Goal: Information Seeking & Learning: Learn about a topic

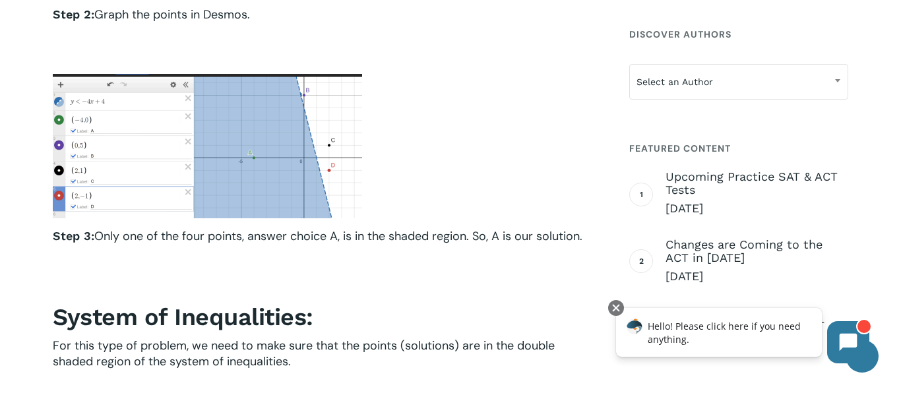
scroll to position [1745, 0]
click at [700, 177] on span "Upcoming Practice SAT & ACT Tests" at bounding box center [757, 183] width 183 height 26
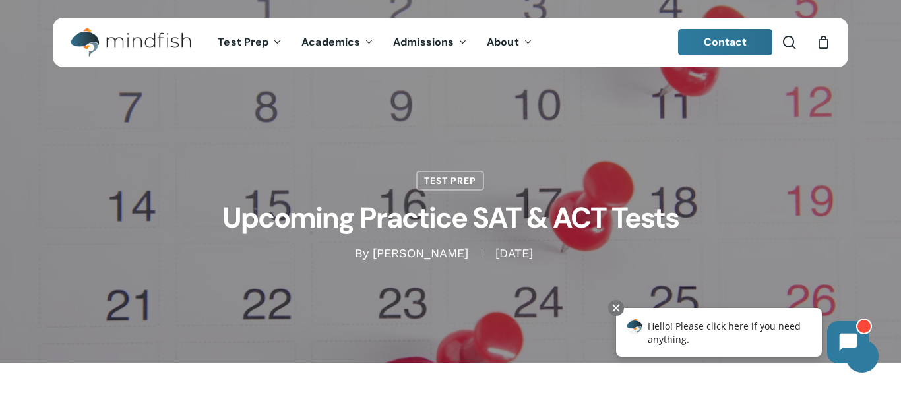
click at [142, 55] on img "Main Menu" at bounding box center [125, 43] width 108 height 30
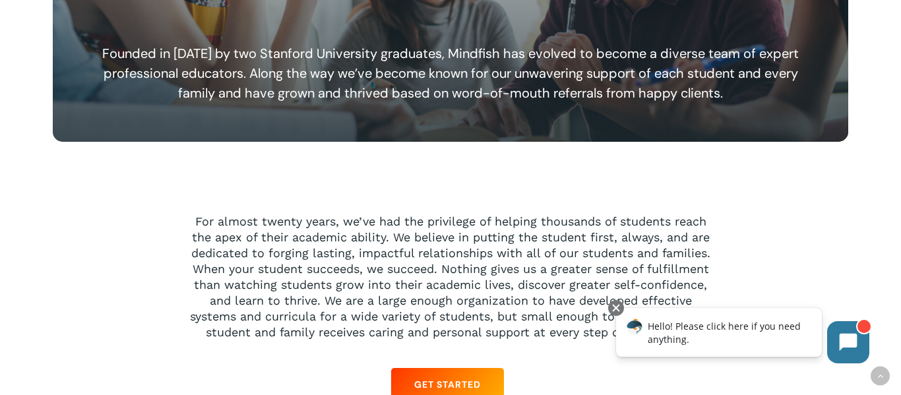
scroll to position [1454, 0]
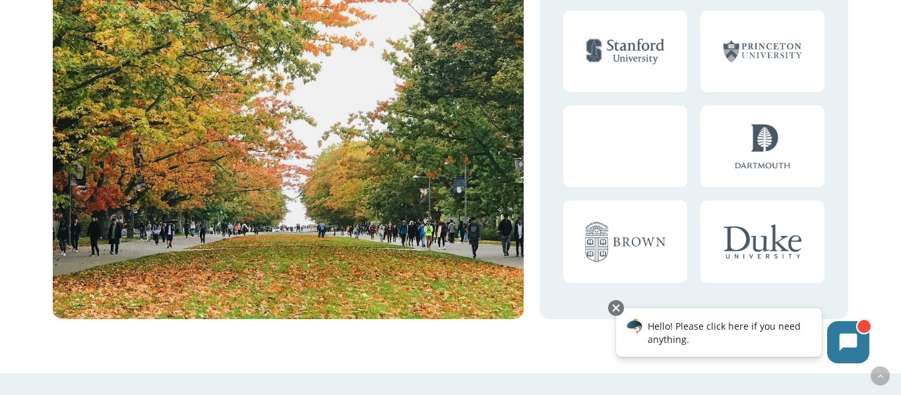
click at [196, 93] on div at bounding box center [288, 107] width 470 height 424
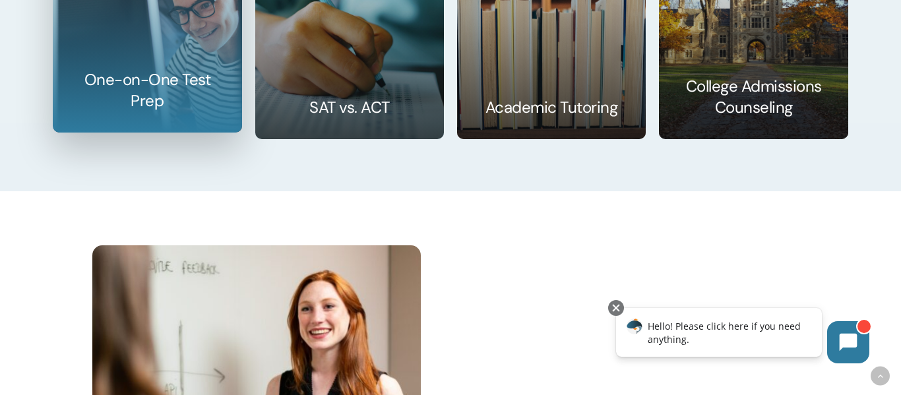
scroll to position [2060, 0]
